Goal: Browse casually

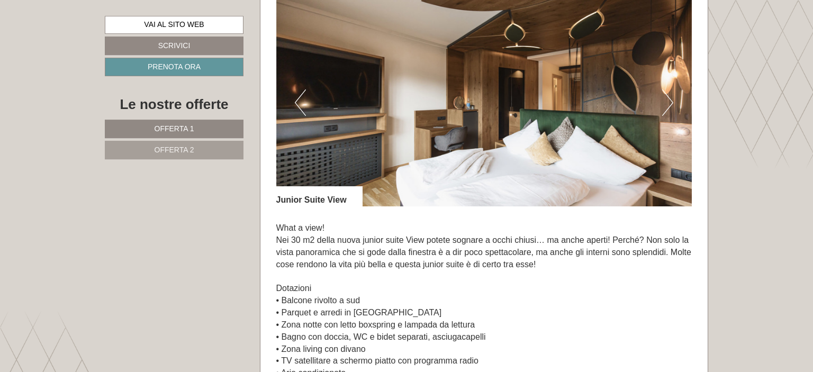
scroll to position [726, 0]
click at [671, 104] on button "Next" at bounding box center [667, 102] width 11 height 26
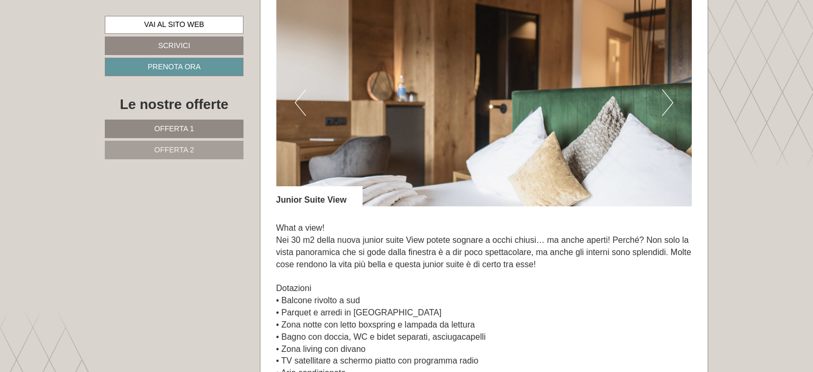
click at [671, 104] on button "Next" at bounding box center [667, 102] width 11 height 26
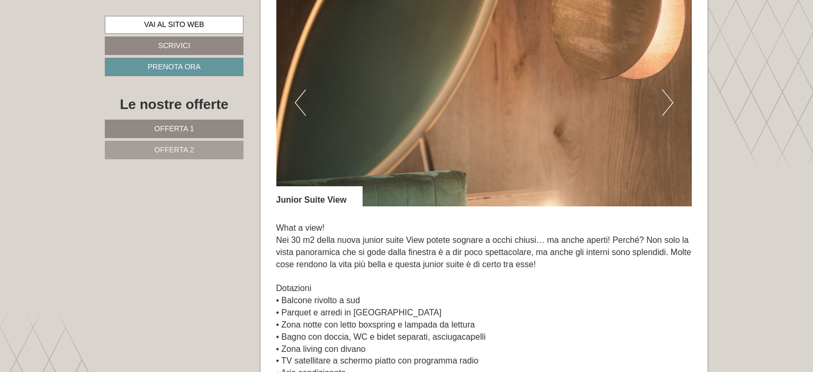
click at [671, 104] on button "Next" at bounding box center [667, 102] width 11 height 26
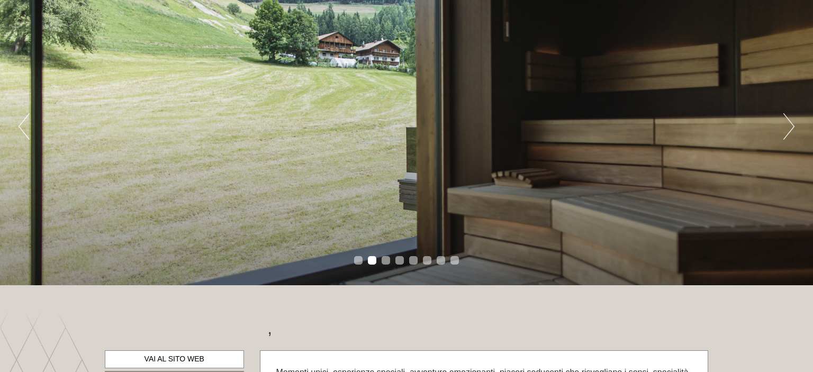
scroll to position [56, 0]
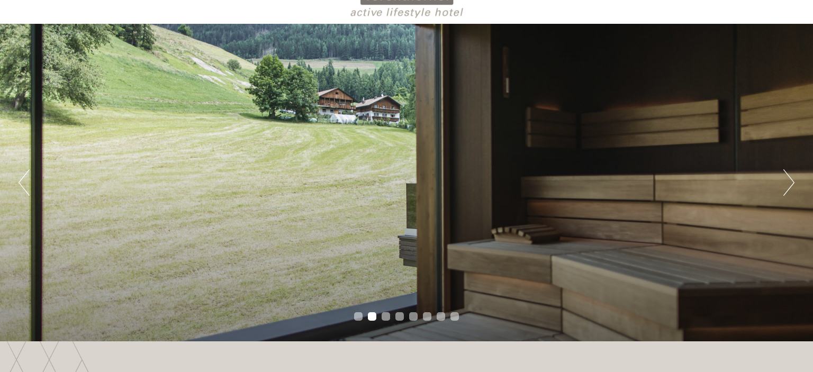
click at [786, 178] on button "Next" at bounding box center [788, 182] width 11 height 26
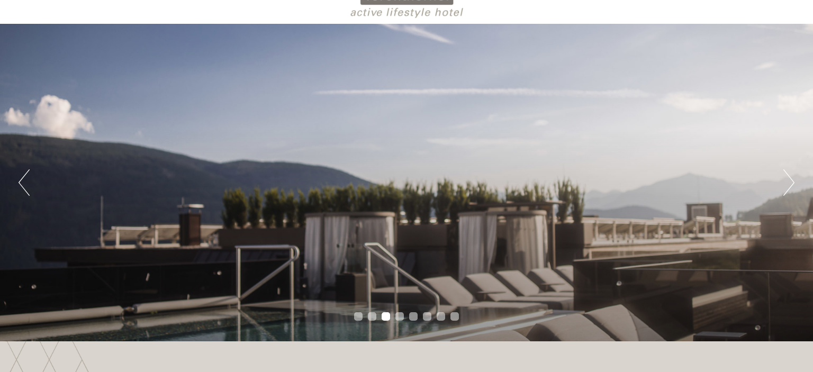
click at [786, 178] on button "Next" at bounding box center [788, 182] width 11 height 26
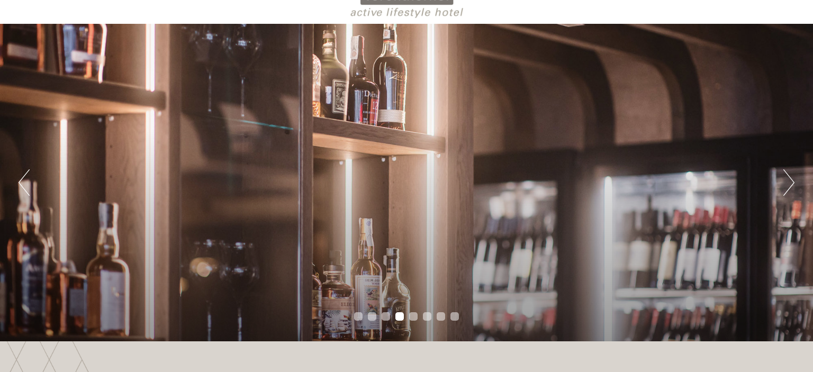
click at [786, 178] on button "Next" at bounding box center [788, 182] width 11 height 26
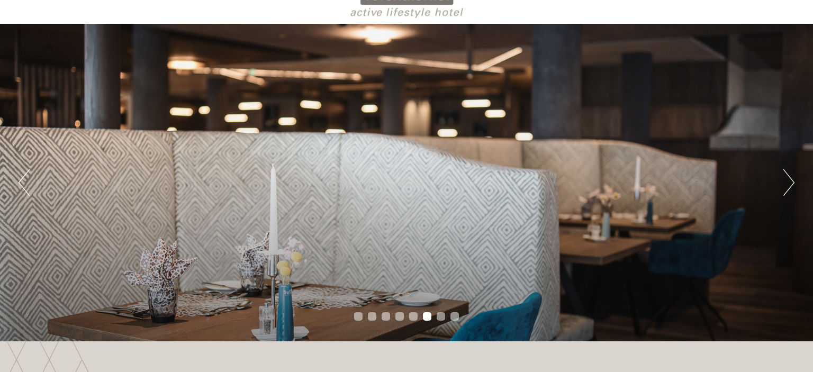
click at [31, 184] on div "Previous Next 1 2 3 4 5 6 7 8" at bounding box center [406, 183] width 813 height 318
click at [20, 185] on button "Previous" at bounding box center [24, 182] width 11 height 26
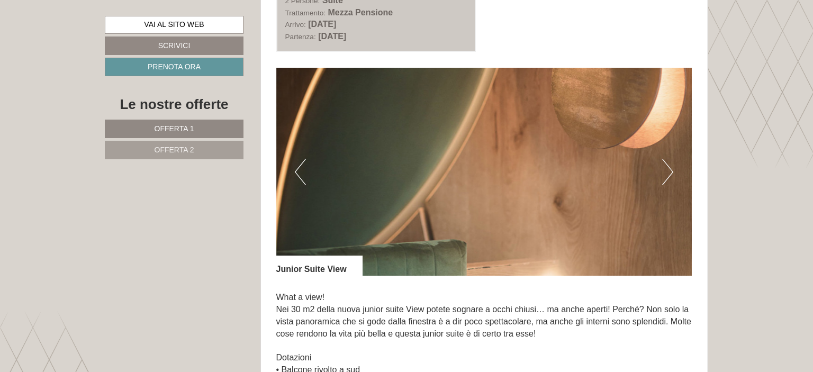
scroll to position [671, 0]
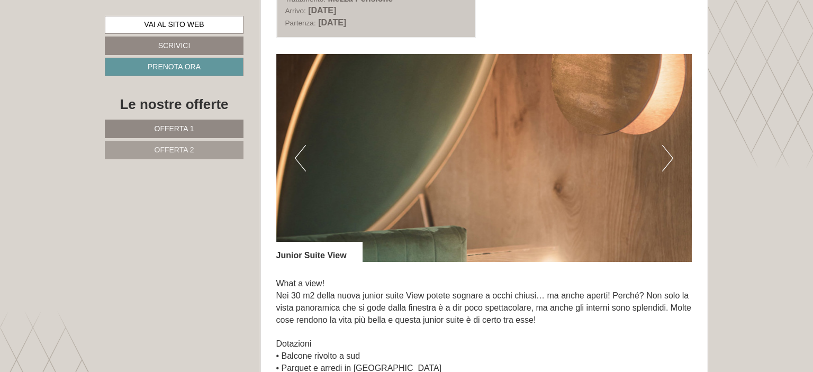
click at [308, 160] on img at bounding box center [484, 158] width 416 height 208
click at [301, 161] on button "Previous" at bounding box center [300, 158] width 11 height 26
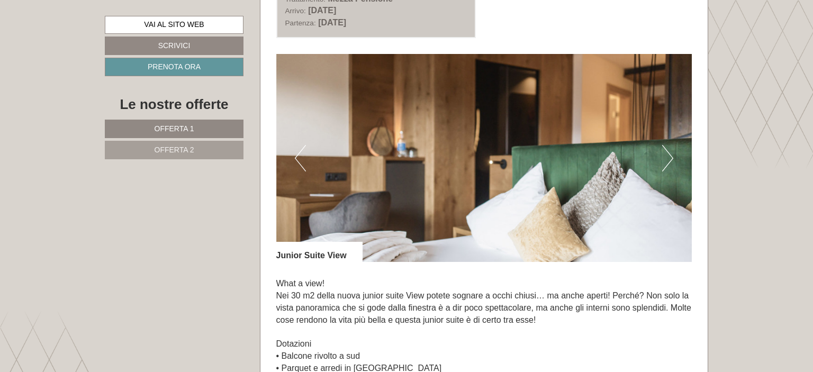
click at [301, 161] on button "Previous" at bounding box center [300, 158] width 11 height 26
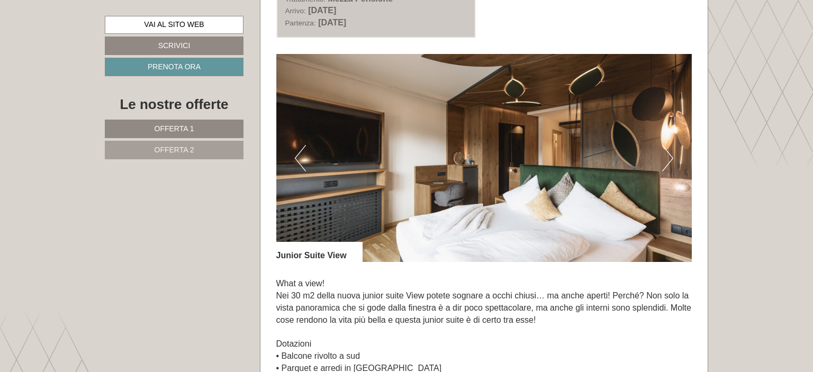
click at [301, 161] on button "Previous" at bounding box center [300, 158] width 11 height 26
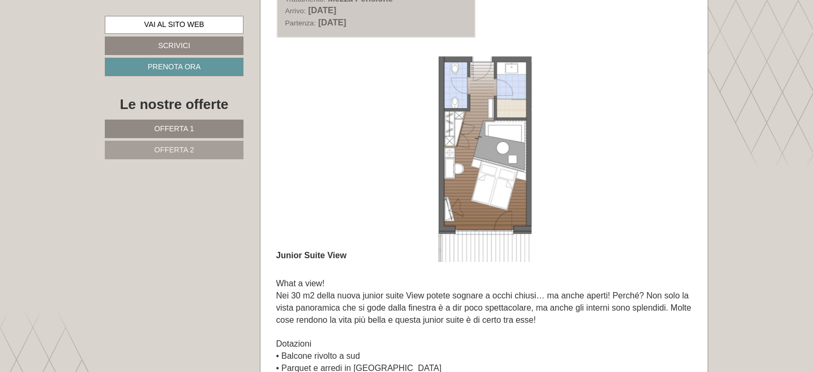
click at [301, 161] on button "Previous" at bounding box center [300, 158] width 11 height 26
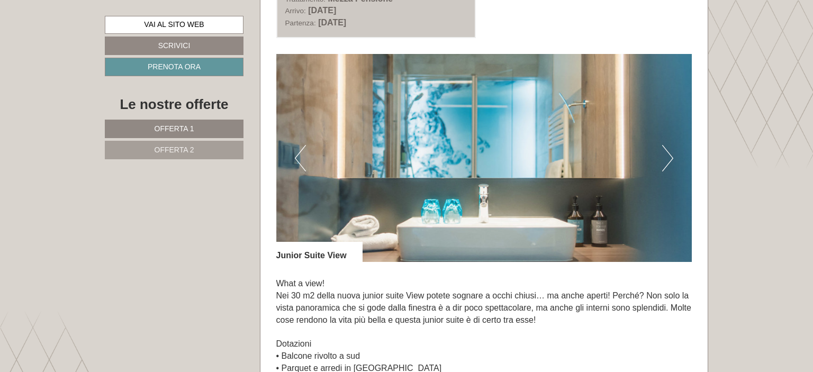
click at [658, 158] on img at bounding box center [484, 158] width 416 height 208
click at [664, 160] on button "Next" at bounding box center [667, 158] width 11 height 26
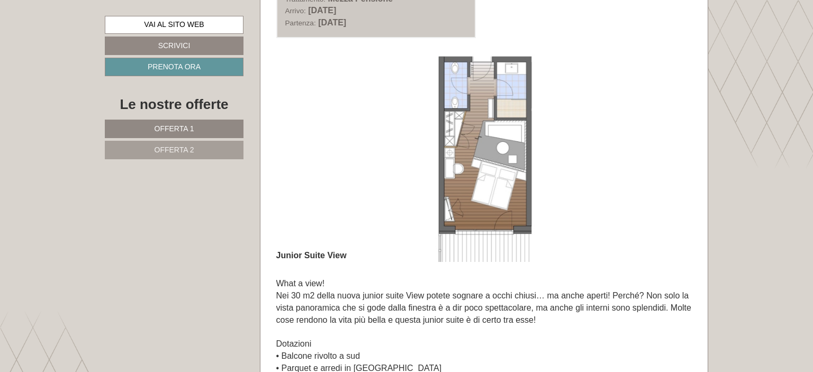
click at [664, 160] on button "Next" at bounding box center [667, 158] width 11 height 26
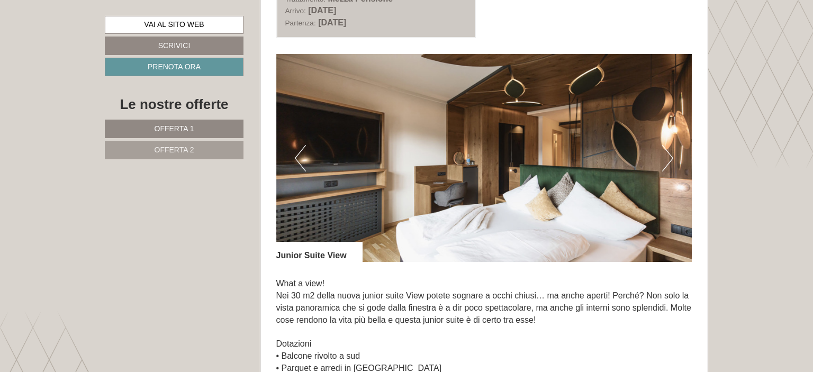
click at [664, 160] on button "Next" at bounding box center [667, 158] width 11 height 26
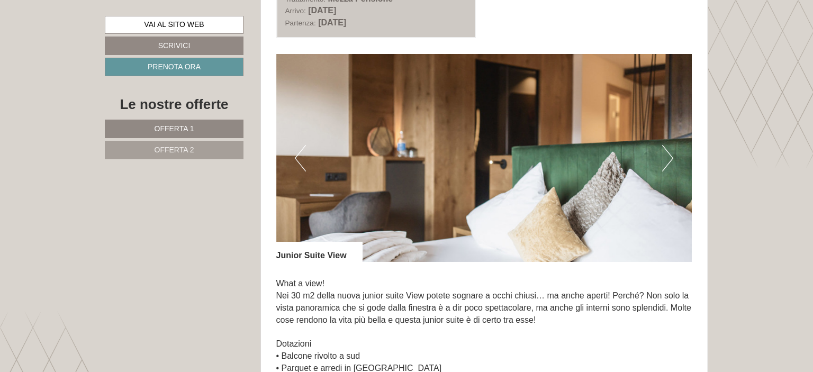
click at [664, 160] on button "Next" at bounding box center [667, 158] width 11 height 26
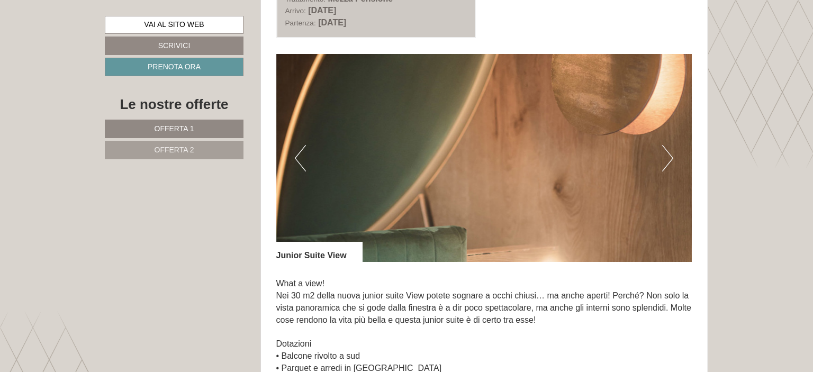
click at [296, 155] on button "Previous" at bounding box center [300, 158] width 11 height 26
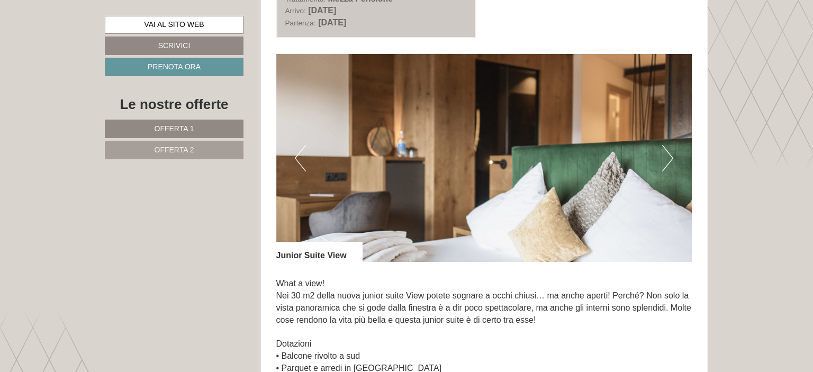
click at [296, 155] on button "Previous" at bounding box center [300, 158] width 11 height 26
click at [295, 154] on button "Previous" at bounding box center [300, 158] width 11 height 26
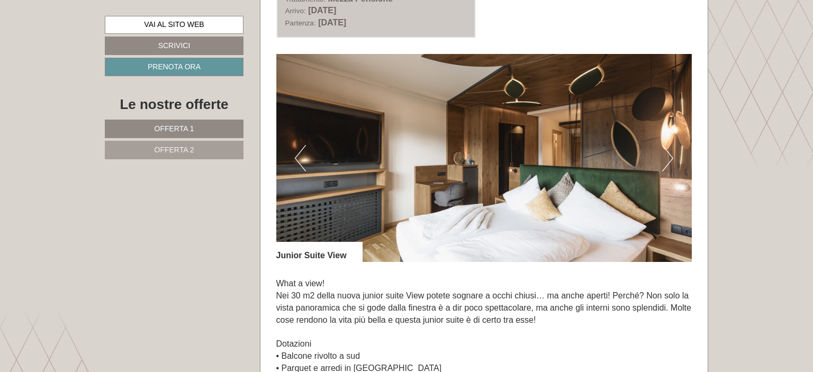
click at [674, 158] on img at bounding box center [484, 158] width 416 height 208
click at [666, 156] on button "Next" at bounding box center [667, 158] width 11 height 26
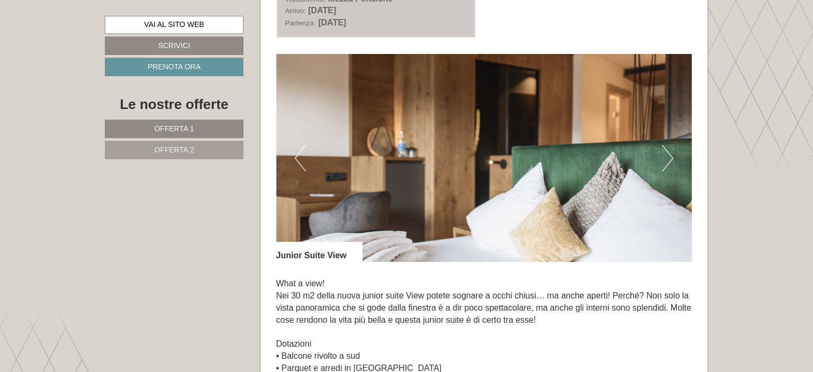
click at [666, 156] on button "Next" at bounding box center [667, 158] width 11 height 26
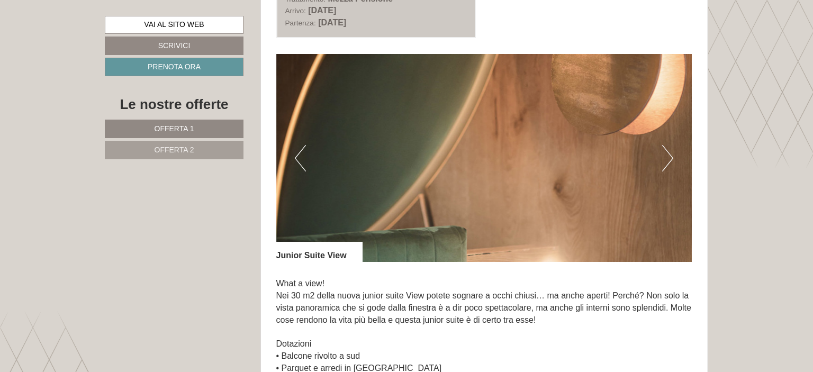
click at [666, 156] on button "Next" at bounding box center [667, 158] width 11 height 26
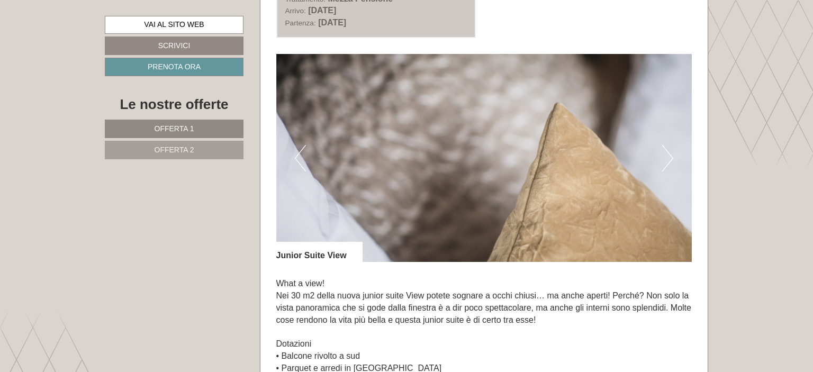
click at [666, 156] on button "Next" at bounding box center [667, 158] width 11 height 26
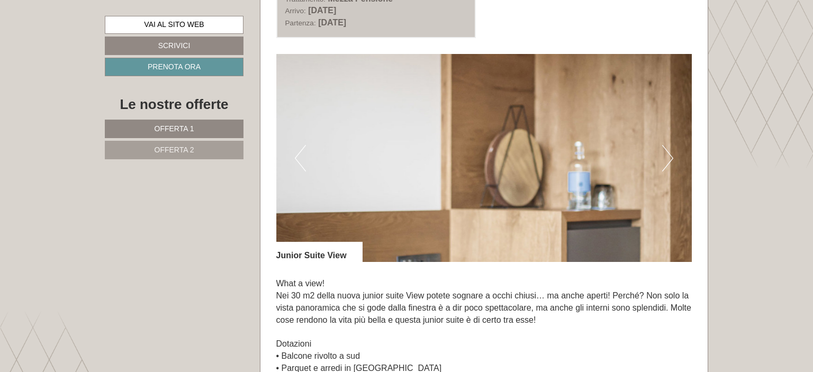
click at [666, 156] on button "Next" at bounding box center [667, 158] width 11 height 26
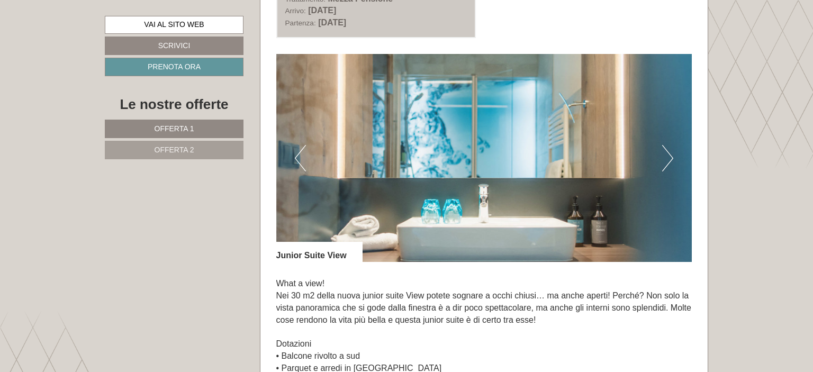
click at [666, 156] on button "Next" at bounding box center [667, 158] width 11 height 26
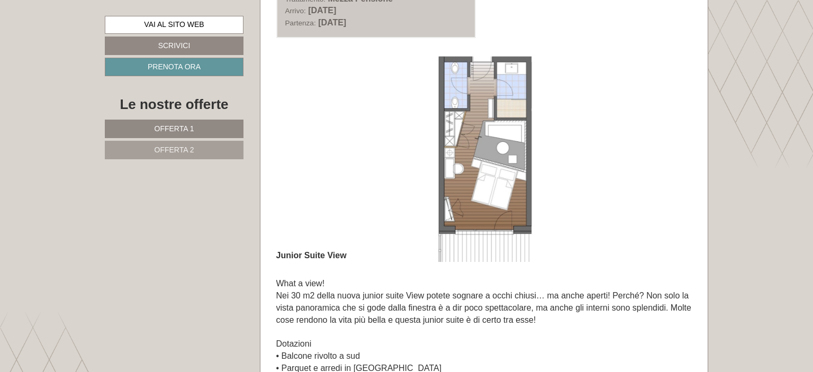
click at [666, 156] on button "Next" at bounding box center [667, 158] width 11 height 26
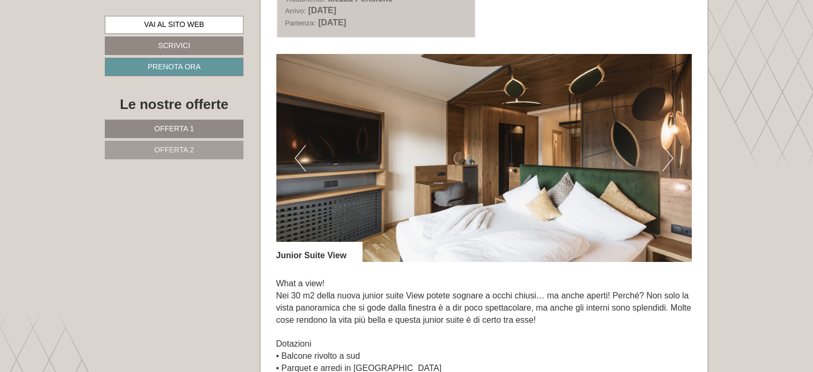
click at [293, 156] on img at bounding box center [484, 158] width 416 height 208
click at [301, 156] on button "Previous" at bounding box center [300, 158] width 11 height 26
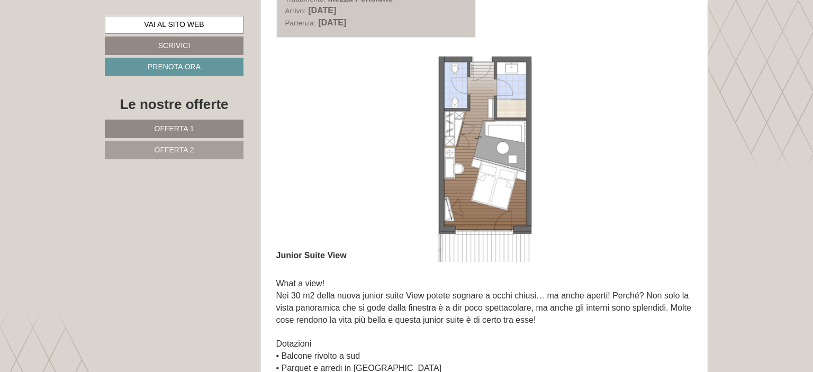
scroll to position [838, 0]
